Goal: Communication & Community: Answer question/provide support

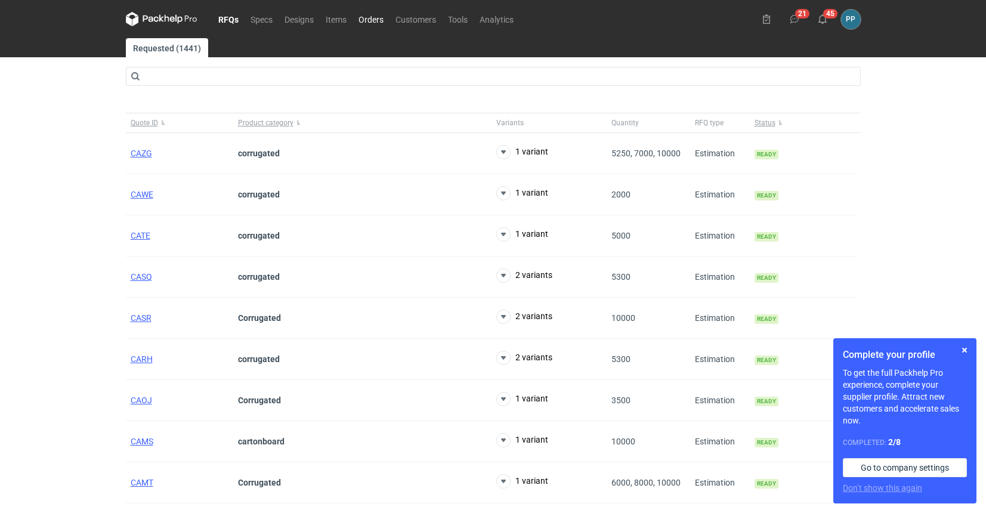
click at [371, 23] on link "Orders" at bounding box center [370, 19] width 37 height 14
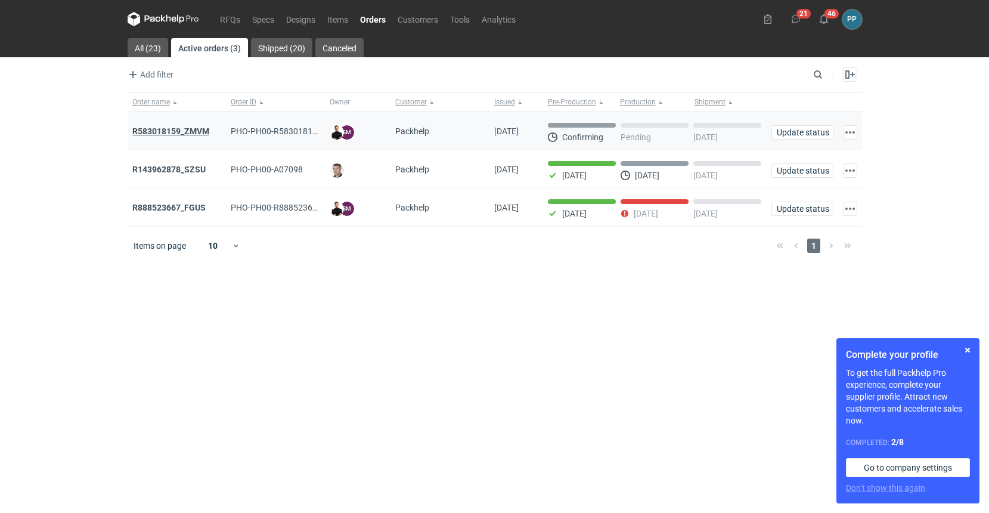
click at [145, 132] on strong "R583018159_ZMVM" at bounding box center [170, 131] width 77 height 10
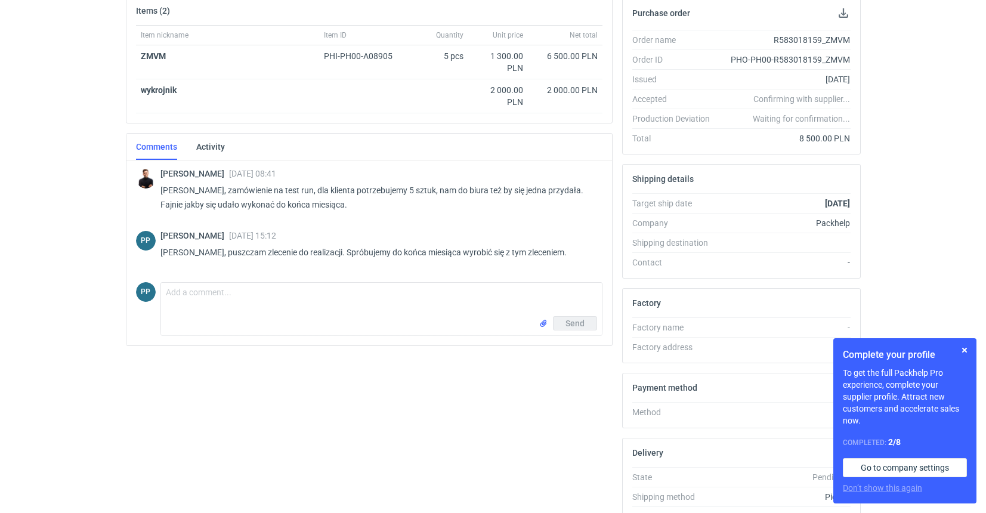
scroll to position [191, 0]
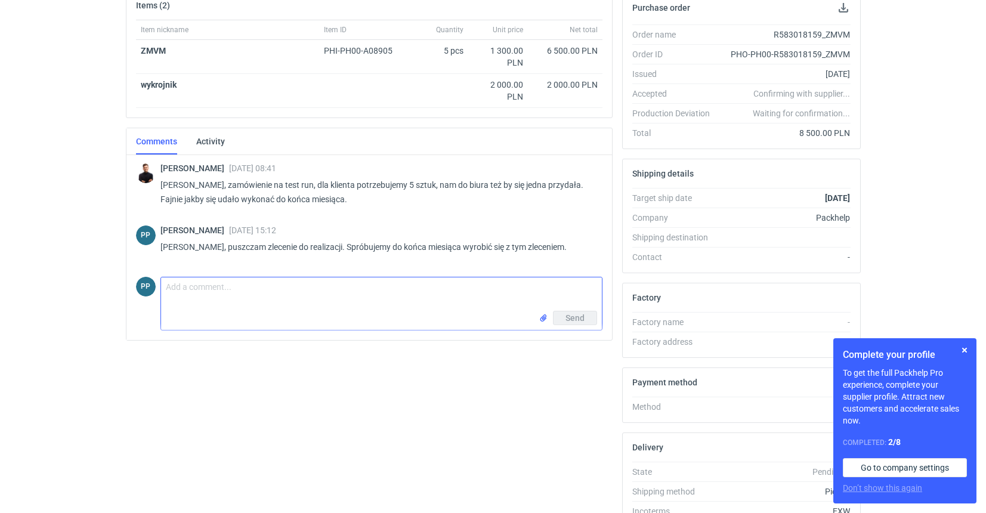
click at [171, 289] on textarea "Comment message" at bounding box center [381, 293] width 441 height 33
click at [428, 290] on textarea "[PERSON_NAME], wrzucam jeszcze tutaj nasze ustalenia mailowe:" at bounding box center [381, 293] width 441 height 33
click at [413, 290] on textarea "[PERSON_NAME], wrzucam jeszcze tutaj nasze ustalenia mailowe:" at bounding box center [381, 293] width 441 height 33
click at [411, 288] on textarea "[PERSON_NAME], wrzucam jeszcze tutaj nasze ustalenia mailowe:" at bounding box center [381, 293] width 441 height 33
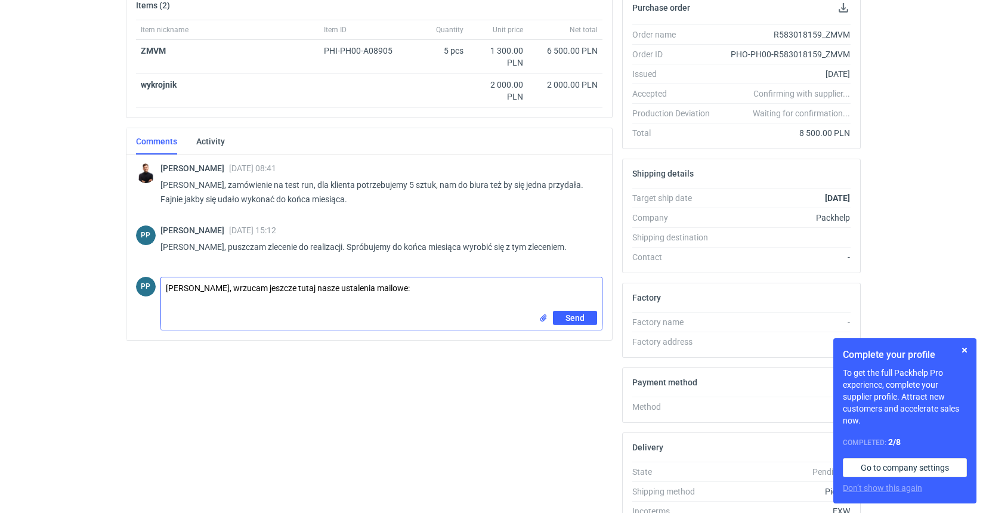
click at [402, 289] on textarea "[PERSON_NAME], wrzucam jeszcze tutaj nasze ustalenia mailowe:" at bounding box center [381, 293] width 441 height 33
paste textarea "Podsumowując: Zgodnie z wyceną - zarówno pudełko jak i wkładkę produkujemy na f…"
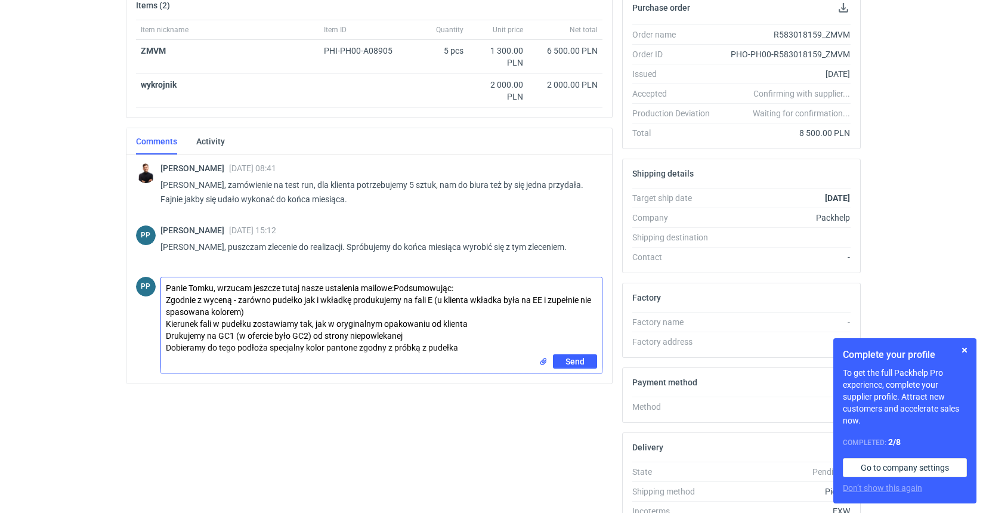
click at [396, 286] on textarea "Panie Tomku, wrzucam jeszcze tutaj nasze ustalenia mailowe:Podsumowując: Zgodni…" at bounding box center [381, 315] width 441 height 77
drag, startPoint x: 573, startPoint y: 361, endPoint x: 228, endPoint y: 418, distance: 350.0
click at [227, 418] on div "Items (2) Item nickname Item ID Quantity Unit price Net total ZMVM PHI-PH00-A08…" at bounding box center [369, 263] width 496 height 546
click at [471, 347] on textarea "Panie Tomku, wrzucam jeszcze tutaj nasze ustalenia mailowe: Podsumowując: Zgodn…" at bounding box center [381, 315] width 441 height 77
click at [484, 346] on textarea "Panie Tomku, wrzucam jeszcze tutaj nasze ustalenia mailowe: Podsumowując: Zgodn…" at bounding box center [381, 315] width 441 height 77
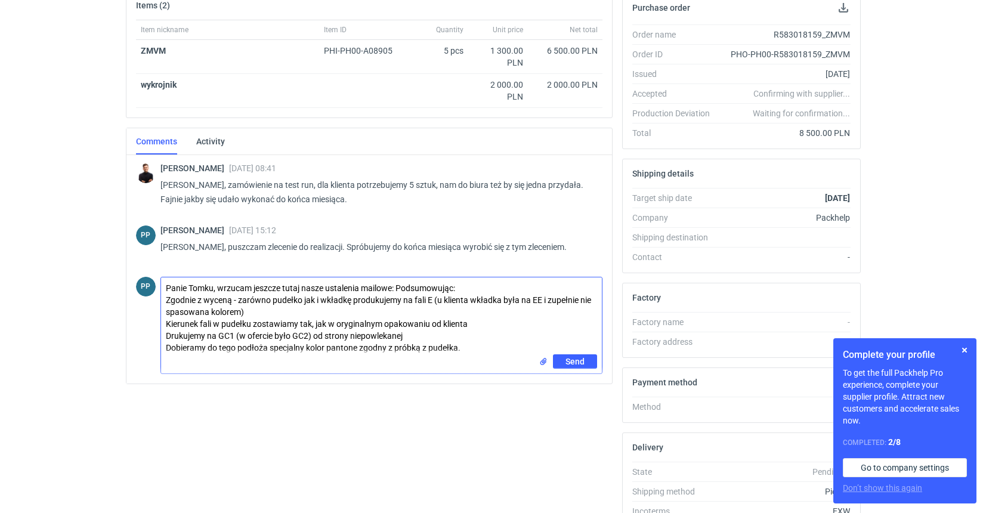
scroll to position [191, 0]
paste textarea "Jeżeli wzrosną nam koszty wykonania tej próby ze względu na dobór Pantonu to da…"
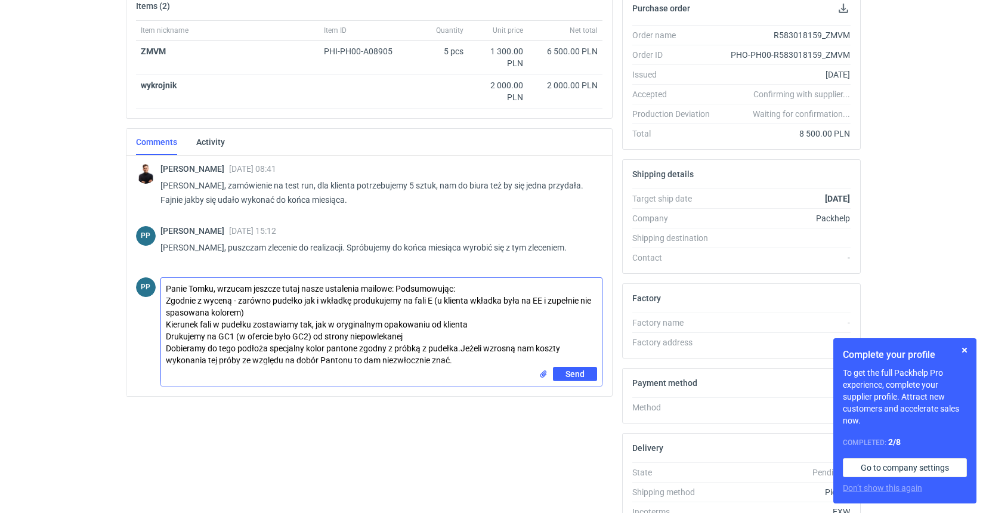
click at [461, 348] on textarea "Panie Tomku, wrzucam jeszcze tutaj nasze ustalenia mailowe: Podsumowując: Zgodn…" at bounding box center [381, 322] width 441 height 89
type textarea "Panie Tomku, wrzucam jeszcze tutaj nasze ustalenia mailowe: Podsumowując: Zgodn…"
drag, startPoint x: 573, startPoint y: 374, endPoint x: 534, endPoint y: 434, distance: 71.6
click at [539, 485] on div "Items (2) Item nickname Item ID Quantity Unit price Net total ZMVM PHI-PH00-A08…" at bounding box center [369, 264] width 496 height 546
click at [582, 375] on span "Send" at bounding box center [574, 374] width 19 height 8
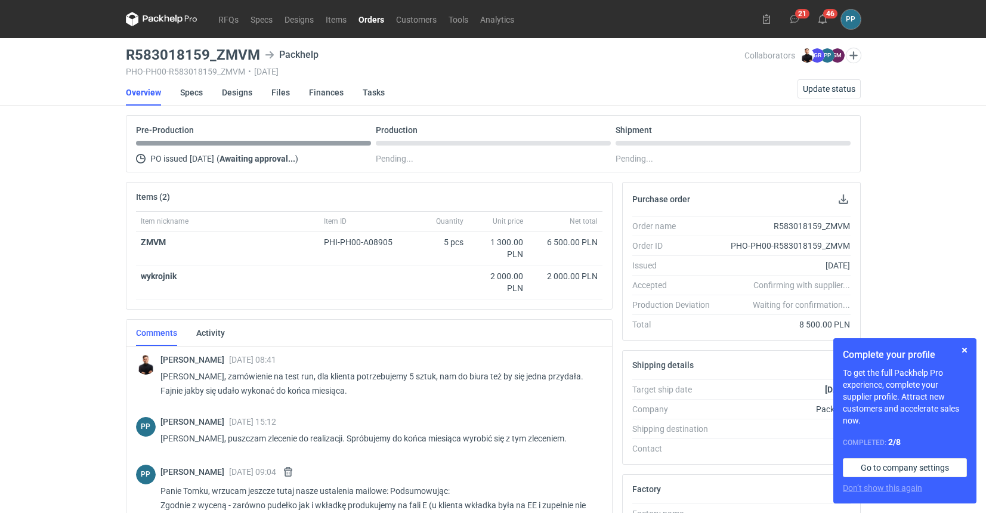
scroll to position [0, 0]
